Goal: Transaction & Acquisition: Book appointment/travel/reservation

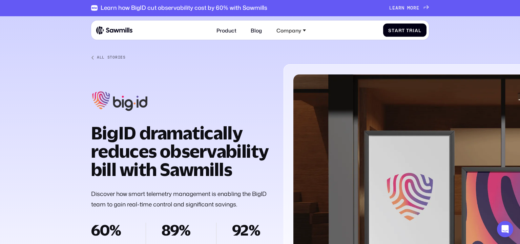
click at [116, 37] on div "Product Blog Company About All things Sawmills Careers Join our team Newsroom S…" at bounding box center [261, 30] width 330 height 14
click at [118, 33] on img at bounding box center [114, 30] width 36 height 9
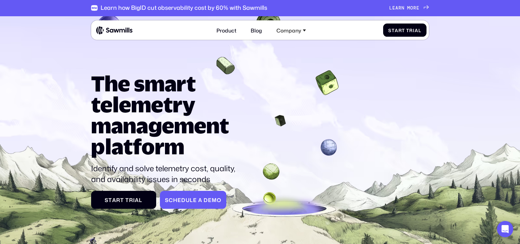
click at [204, 200] on div "S c h e d u l e a D e m o S c h e d u l e a D e m o" at bounding box center [193, 200] width 56 height 6
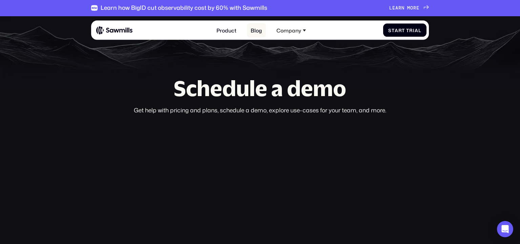
click at [259, 31] on link "Blog" at bounding box center [256, 30] width 19 height 14
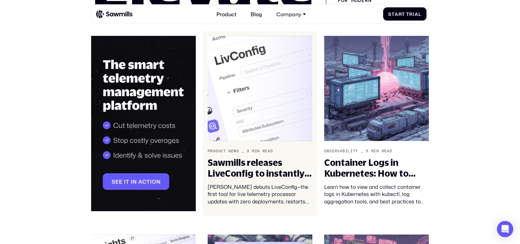
scroll to position [103, 0]
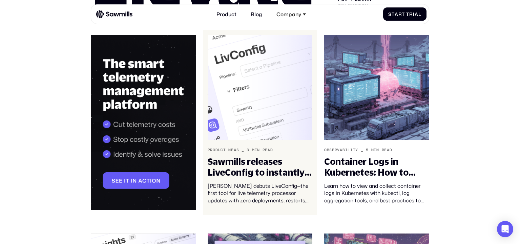
click at [262, 87] on img at bounding box center [260, 87] width 105 height 105
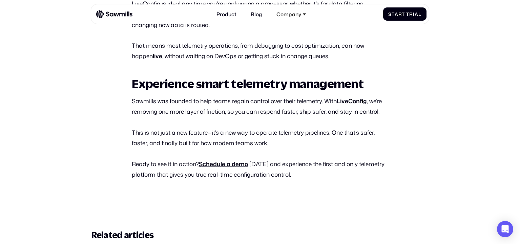
scroll to position [1198, 0]
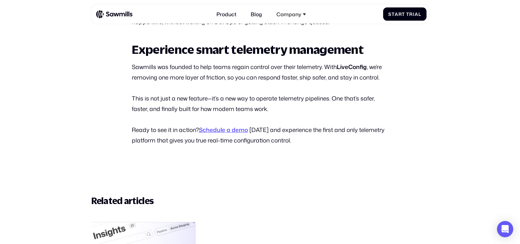
click at [232, 134] on strong "Schedule a demo" at bounding box center [223, 130] width 49 height 8
